Goal: Information Seeking & Learning: Check status

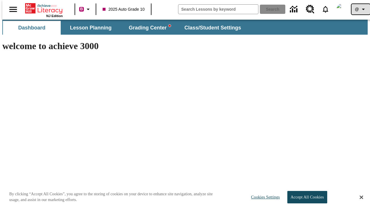
click at [360, 9] on icon "Profile/Settings" at bounding box center [363, 9] width 7 height 7
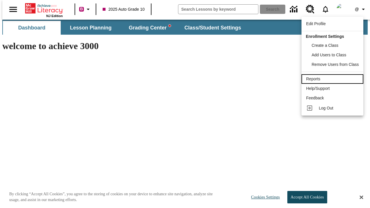
click at [335, 74] on link "Reports" at bounding box center [332, 79] width 62 height 10
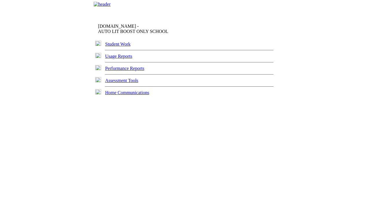
click at [129, 71] on link "Performance Reports" at bounding box center [124, 68] width 39 height 5
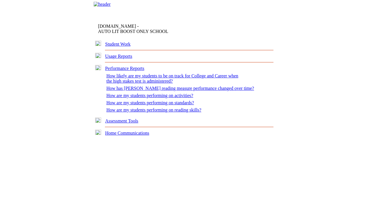
click at [155, 112] on link "How are my students performing on reading skills?" at bounding box center [153, 110] width 95 height 5
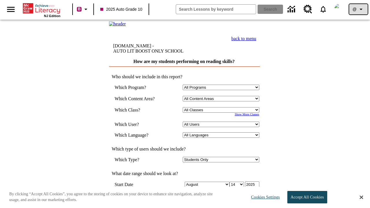
click at [358, 9] on icon "Profile/Settings" at bounding box center [361, 9] width 7 height 7
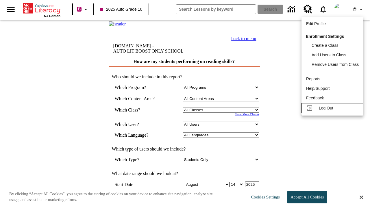
click at [333, 108] on span "Log Out" at bounding box center [326, 108] width 14 height 5
